Goal: Transaction & Acquisition: Purchase product/service

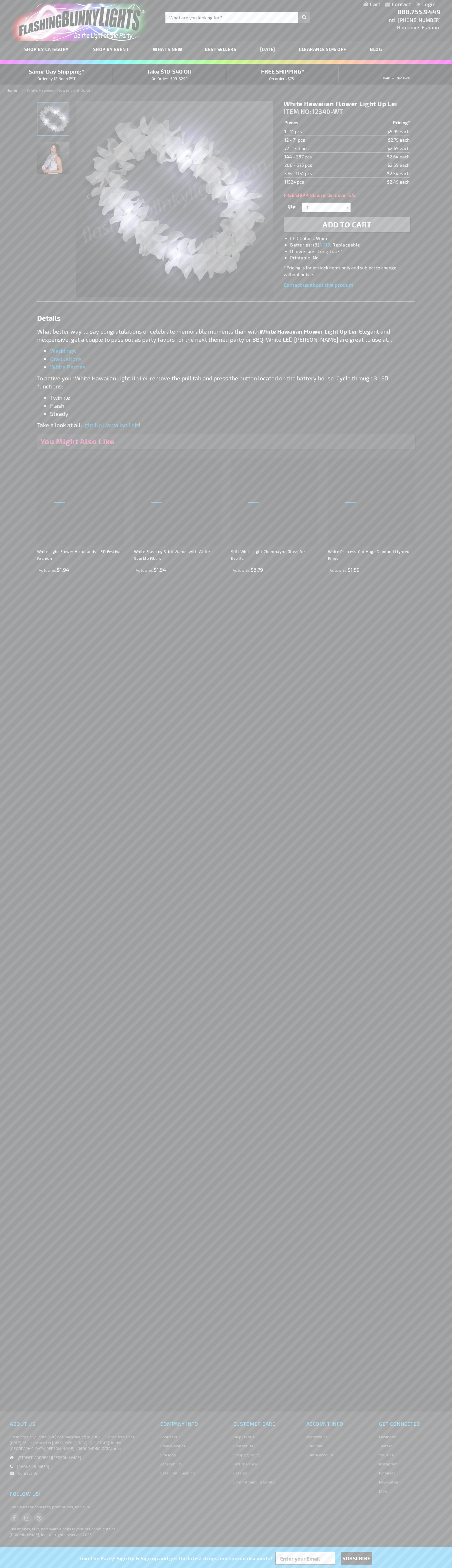
click at [53, 121] on img "White LED Hawaiian Light Up Lei" at bounding box center [53, 119] width 32 height 32
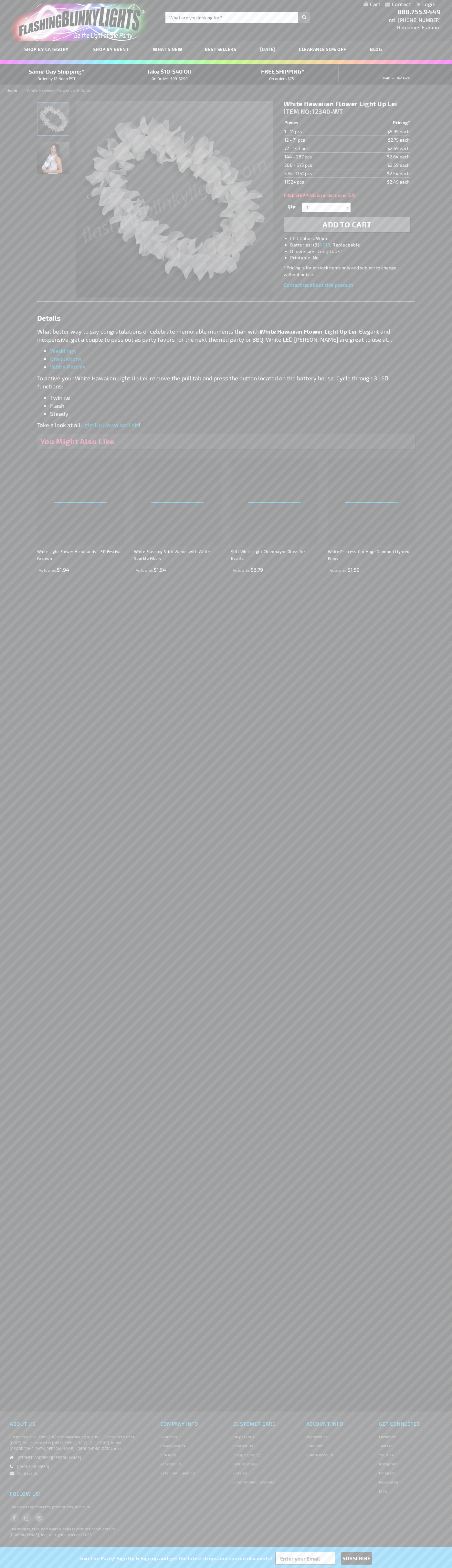
click at [346, 225] on span "Add to Cart" at bounding box center [346, 224] width 49 height 9
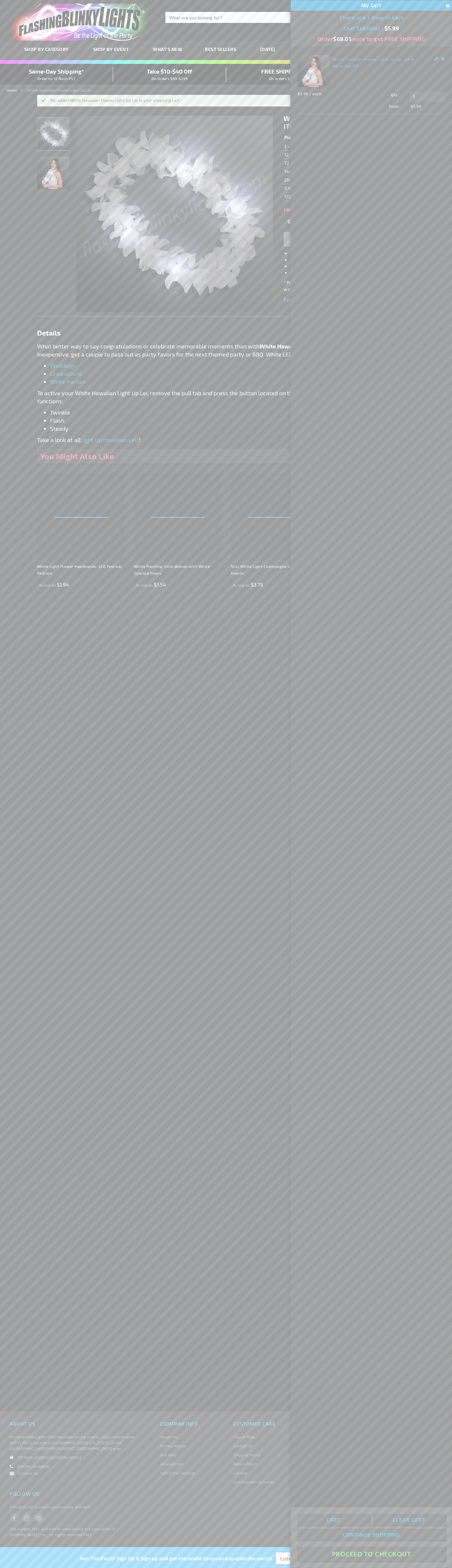
click at [371, 1554] on button "Proceed To Checkout" at bounding box center [371, 1553] width 148 height 14
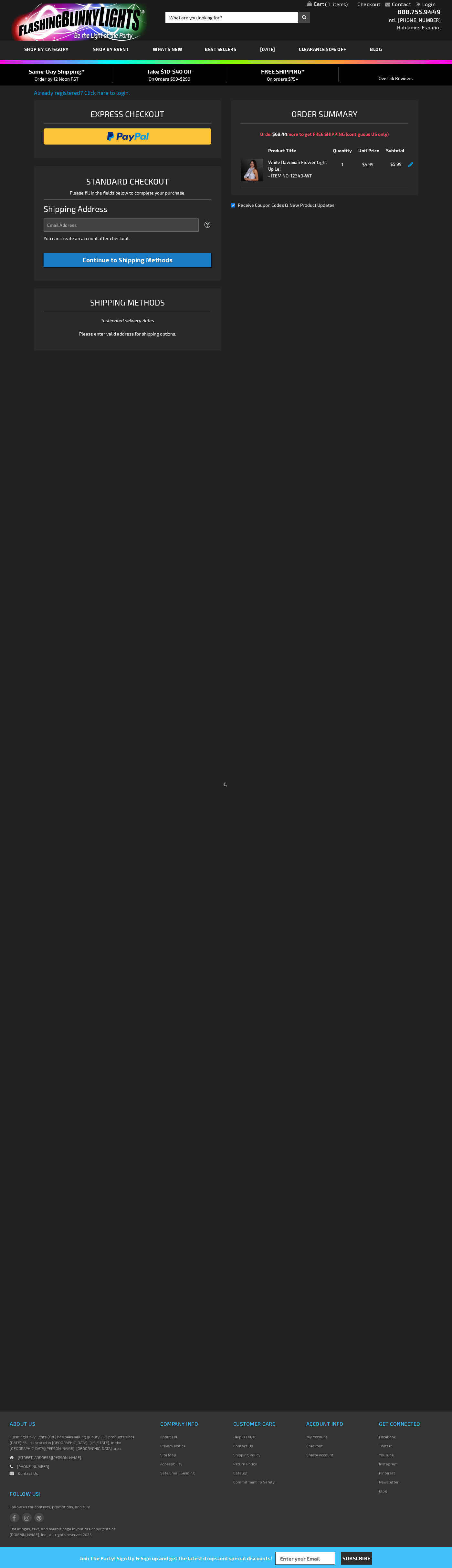
select select "US"
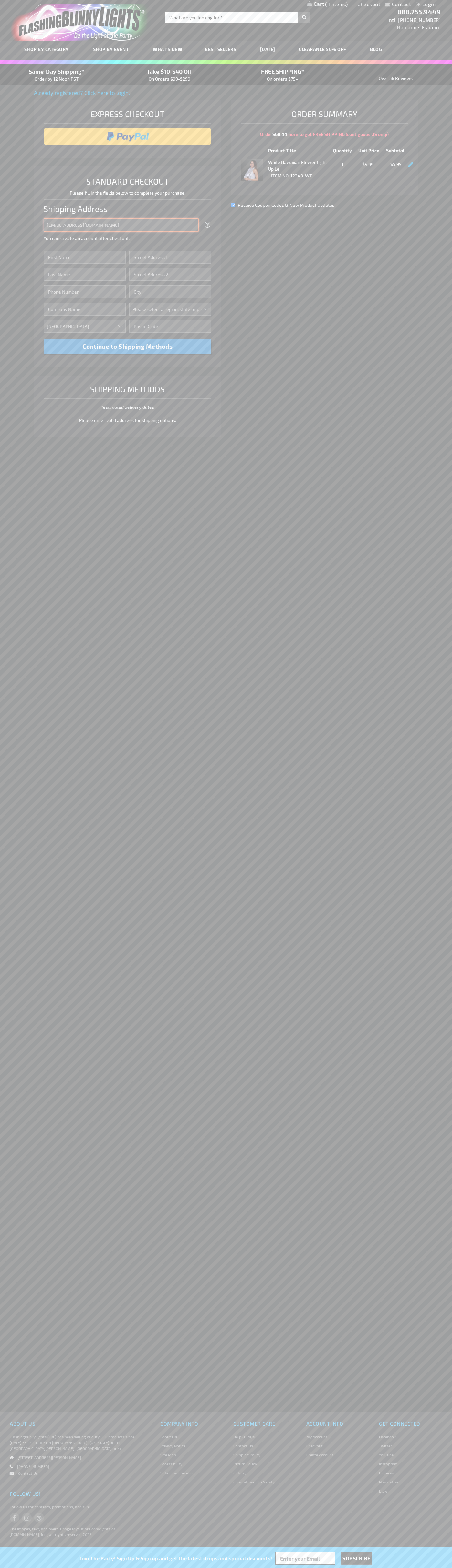
type input "johnsmith005@storebotmail.joonix.net"
type input "John"
type input "4581 Webb Street"
type input "First floor"
type input "pryor"
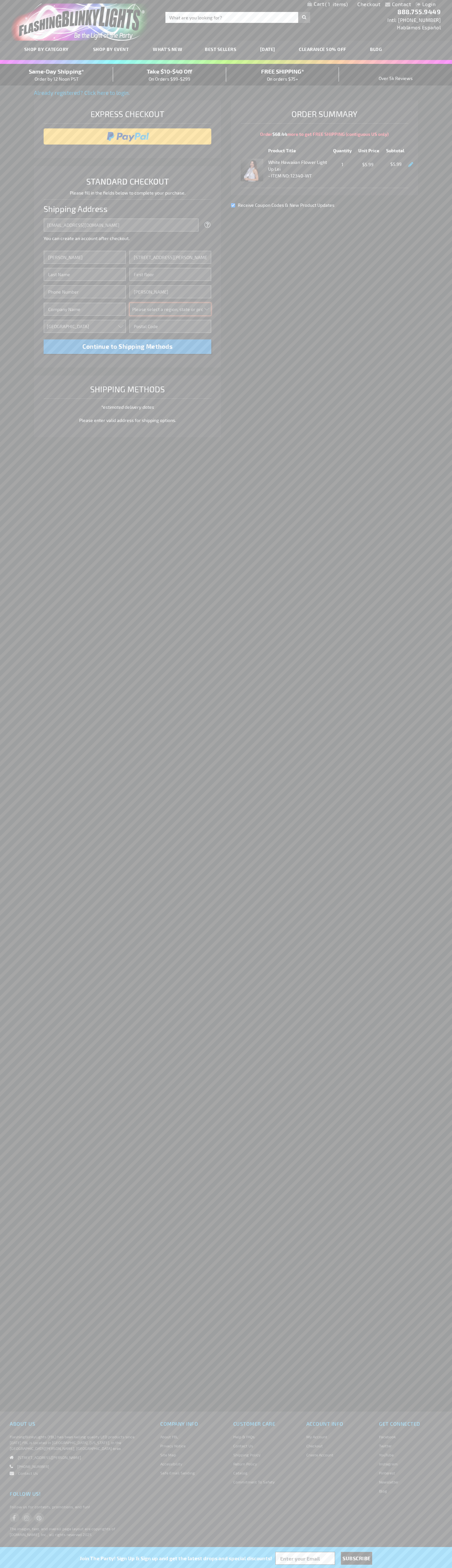
select select "48"
type input "74361"
type input "Smith"
type input "6502530000"
type input "John Smith"
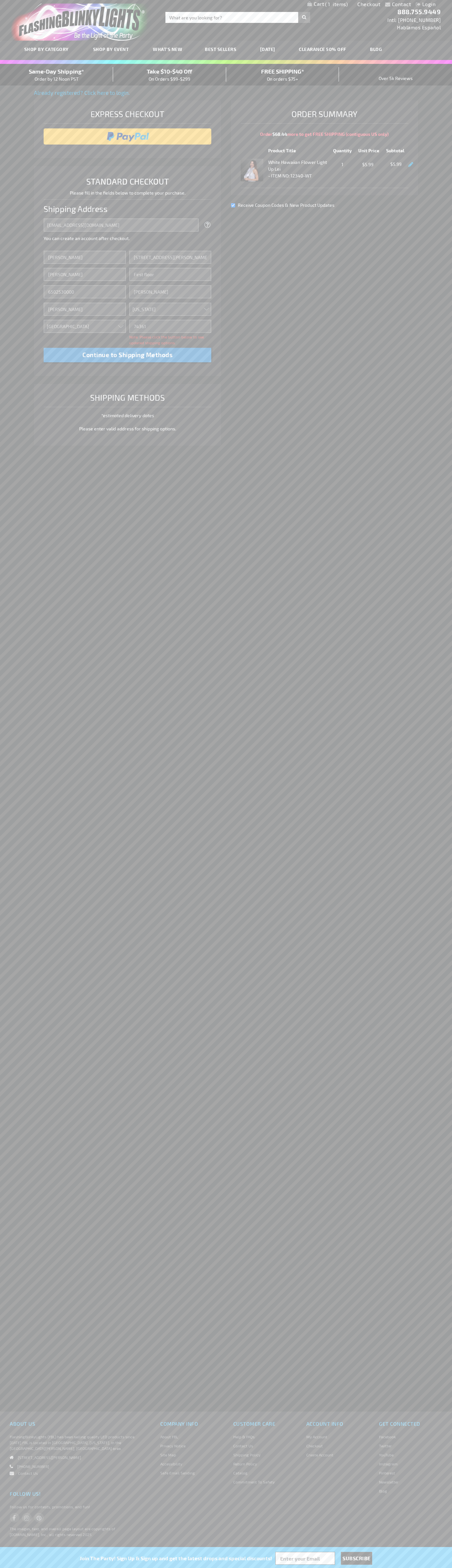
click at [57, 75] on div "Same-Day Shipping* Order by 12 Noon PST" at bounding box center [57, 75] width 113 height 15
click at [127, 136] on input "image" at bounding box center [127, 136] width 161 height 13
